Goal: Obtain resource: Obtain resource

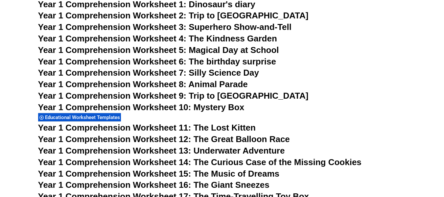
scroll to position [820, 0]
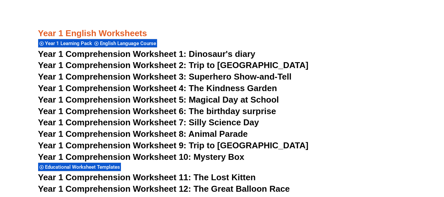
click at [160, 55] on span "Year 1 Comprehension Worksheet 1: Dinosaur's diary" at bounding box center [146, 54] width 217 height 10
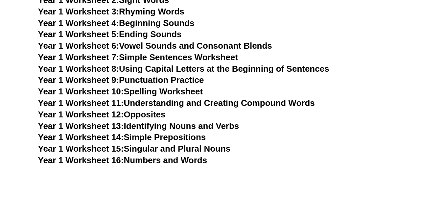
scroll to position [1313, 0]
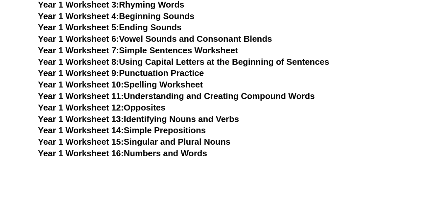
click at [103, 48] on span "Year 1 Worksheet 7:" at bounding box center [78, 50] width 81 height 10
click at [189, 66] on link "Year 1 Worksheet 8: Using Capital Letters at the Beginning of Sentences" at bounding box center [183, 62] width 291 height 10
click at [171, 88] on link "Year 1 Worksheet 10: Spelling Worksheet" at bounding box center [120, 85] width 165 height 10
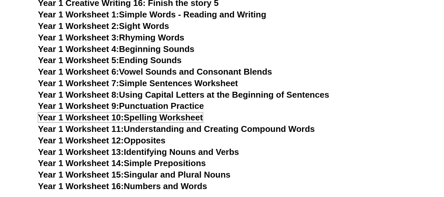
scroll to position [1247, 0]
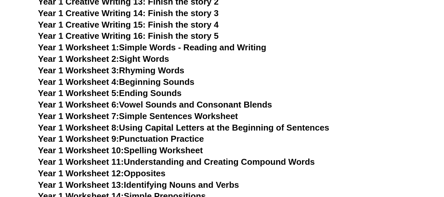
click at [153, 48] on link "Year 1 Worksheet 1: Simple Words - Reading and Writing" at bounding box center [152, 47] width 228 height 10
click at [158, 60] on link "Year 1 Worksheet 2: Sight Words" at bounding box center [103, 59] width 131 height 10
click at [158, 48] on link "Year 1 Worksheet 1: Simple Words - Reading and Writing" at bounding box center [152, 47] width 228 height 10
click at [151, 71] on link "Year 1 Worksheet 3: Rhyming Words" at bounding box center [111, 70] width 146 height 10
click at [170, 83] on link "Year 1 Worksheet 4: Beginning Sounds" at bounding box center [116, 82] width 156 height 10
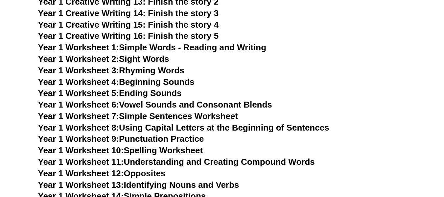
click at [163, 105] on link "Year 1 Worksheet 6: Vowel Sounds and Consonant Blends" at bounding box center [155, 105] width 234 height 10
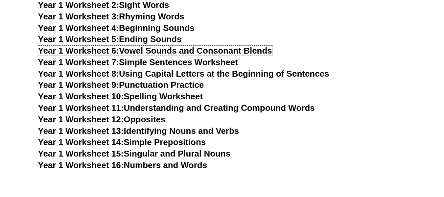
scroll to position [1313, 0]
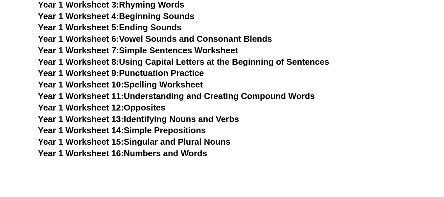
click at [201, 97] on link "Year 1 Worksheet 11: Understanding and Creating Compound Words" at bounding box center [176, 96] width 277 height 10
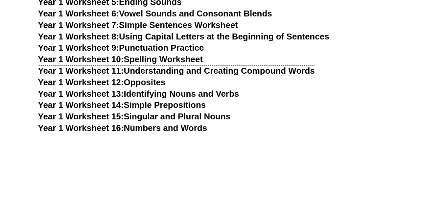
scroll to position [1346, 0]
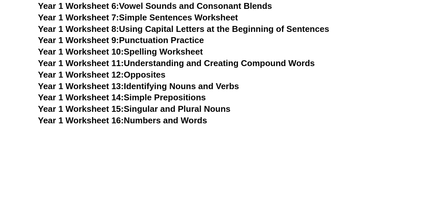
click at [170, 121] on link "Year 1 Worksheet 16: Numbers and Words" at bounding box center [122, 120] width 169 height 10
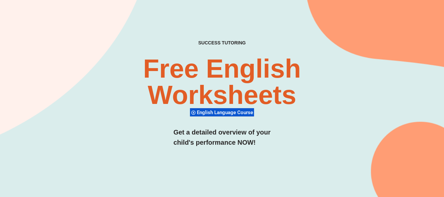
scroll to position [0, 0]
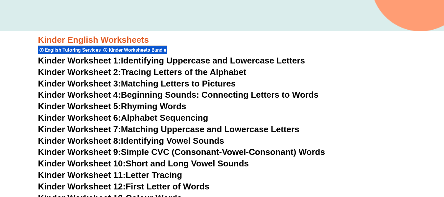
scroll to position [230, 0]
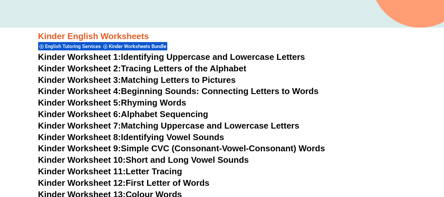
click at [179, 58] on link "Kinder Worksheet 1: Identifying Uppercase and Lowercase Letters" at bounding box center [171, 57] width 267 height 10
click at [157, 71] on link "Kinder Worksheet 2: Tracing Letters of the Alphabet" at bounding box center [142, 68] width 208 height 10
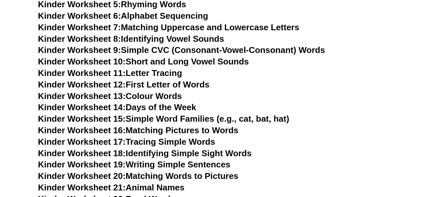
scroll to position [329, 0]
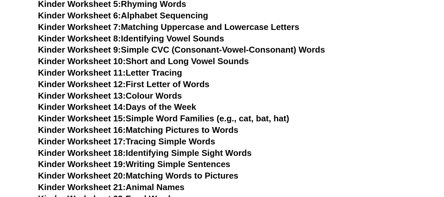
click at [155, 84] on link "Kinder Worksheet 12: First Letter of Words" at bounding box center [124, 84] width 172 height 10
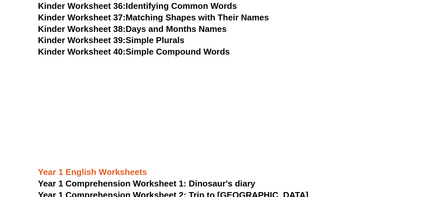
scroll to position [690, 0]
